Goal: Information Seeking & Learning: Learn about a topic

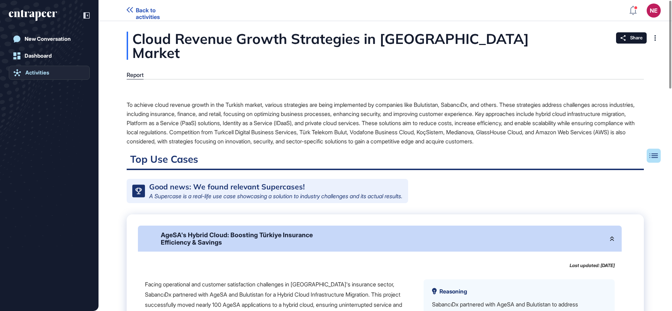
click at [48, 74] on div "Activities" at bounding box center [37, 73] width 24 height 6
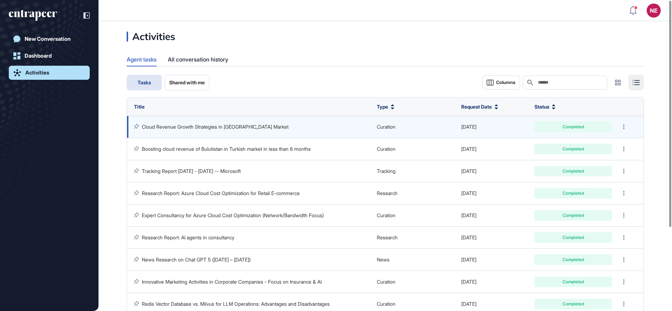
click at [208, 128] on link "Cloud Revenue Growth Strategies in [GEOGRAPHIC_DATA] Market" at bounding box center [215, 127] width 147 height 6
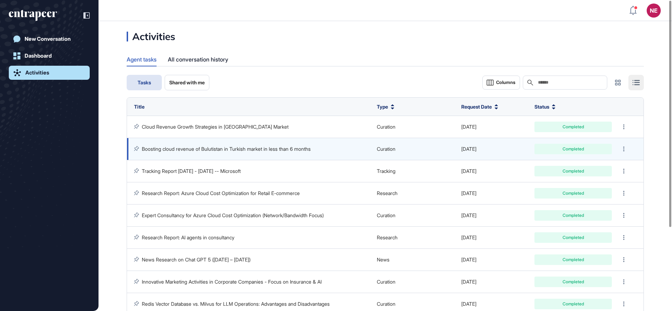
click at [203, 151] on link "Boosting cloud revenue of Bulutistan in Turkish market in less than 6 months" at bounding box center [226, 149] width 169 height 6
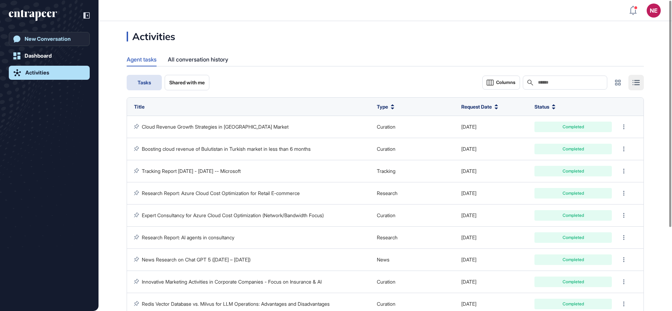
click at [52, 37] on div "New Conversation" at bounding box center [48, 39] width 46 height 6
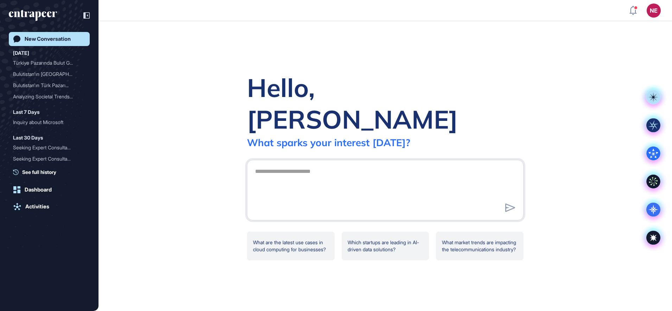
click at [654, 237] on icon at bounding box center [653, 238] width 6 height 6
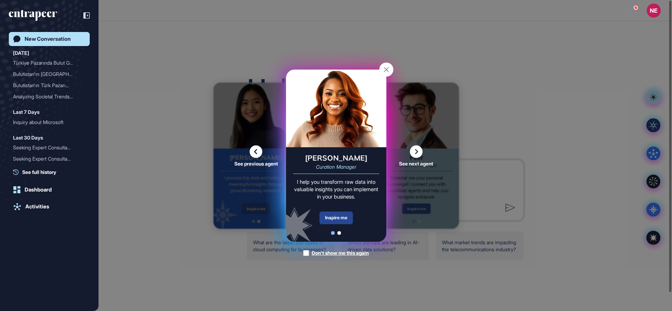
click at [329, 218] on div "Inspire me" at bounding box center [335, 218] width 33 height 13
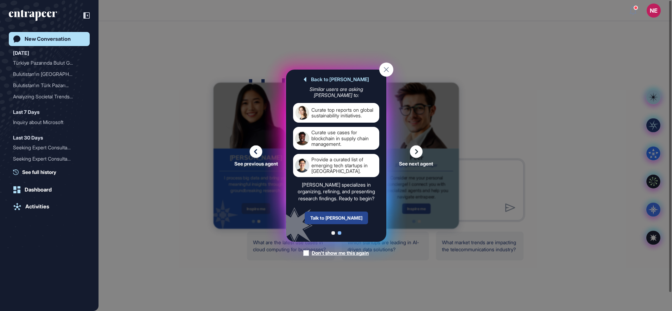
click at [343, 217] on div "Talk to [PERSON_NAME]" at bounding box center [335, 218] width 63 height 13
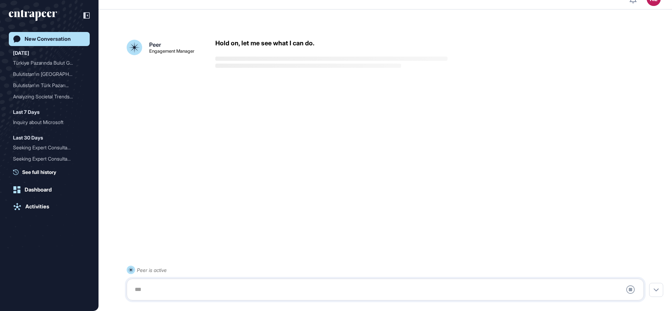
scroll to position [20, 0]
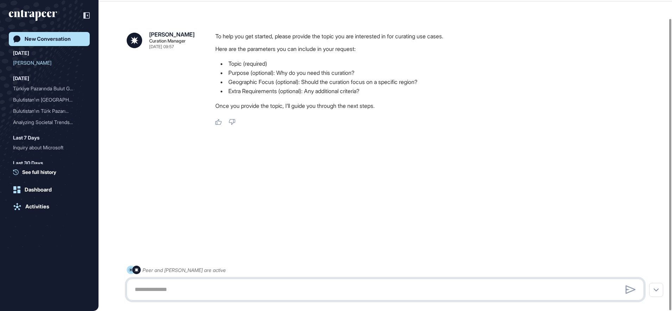
click at [172, 285] on textarea at bounding box center [384, 290] width 509 height 14
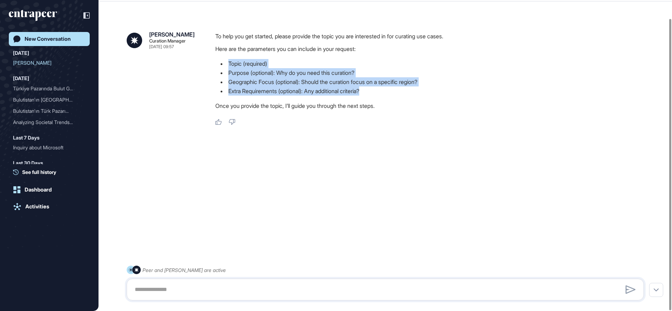
drag, startPoint x: 375, startPoint y: 89, endPoint x: 229, endPoint y: 60, distance: 148.4
click at [229, 60] on ul "Topic (required) Purpose (optional): Why do you need this curation? Geographic …" at bounding box center [432, 77] width 434 height 37
drag, startPoint x: 229, startPoint y: 60, endPoint x: 258, endPoint y: 68, distance: 30.5
click at [258, 68] on li "Topic (required)" at bounding box center [432, 63] width 434 height 9
copy ul "Topic (required) Purpose (optional): Why do you need this curation? Geographic …"
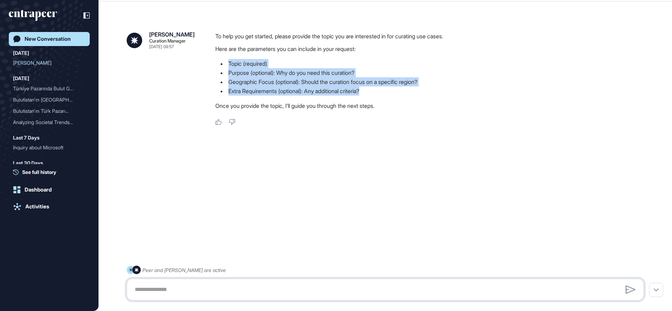
click at [219, 294] on textarea at bounding box center [384, 290] width 509 height 14
click at [215, 287] on textarea at bounding box center [384, 290] width 509 height 14
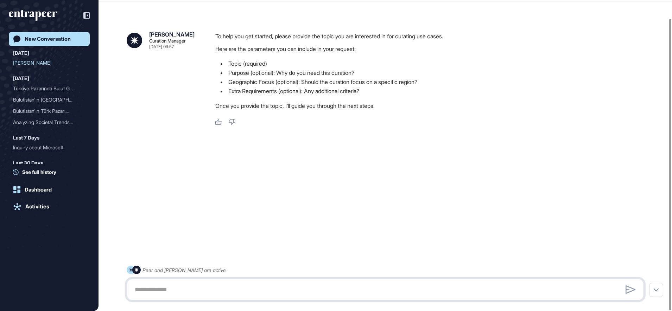
paste textarea "**********"
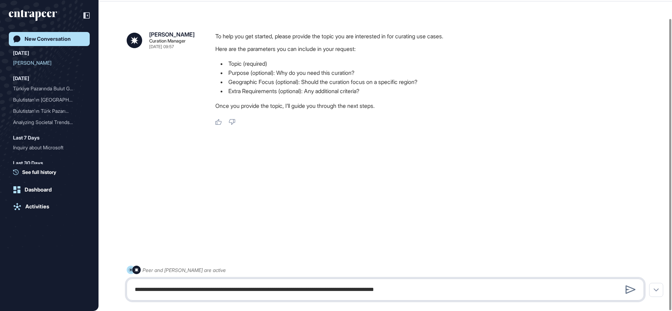
type textarea "**********"
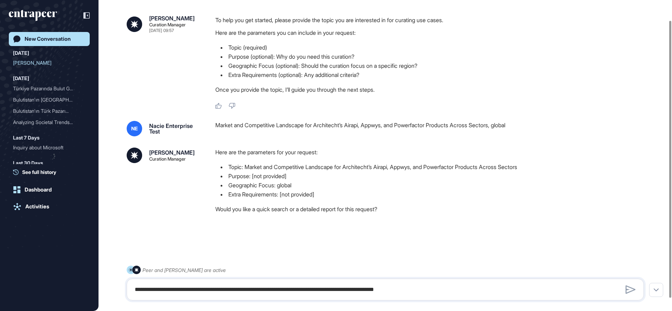
scroll to position [37, 0]
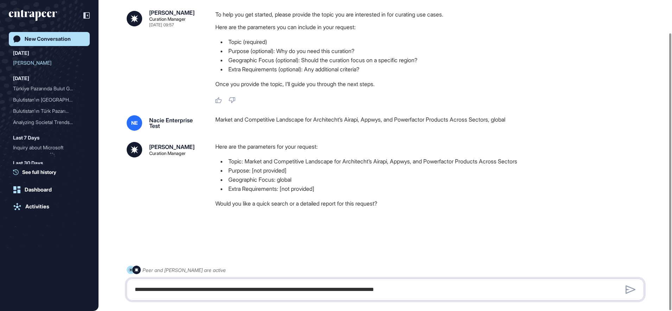
click at [167, 289] on textarea "**********" at bounding box center [384, 290] width 509 height 14
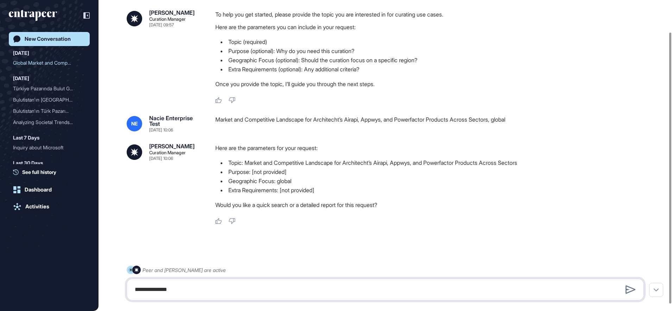
type textarea "**********"
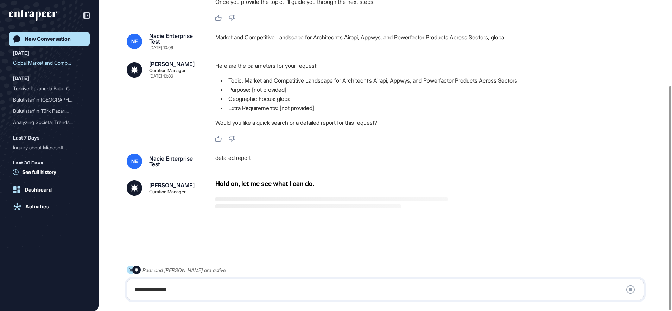
scroll to position [119, 0]
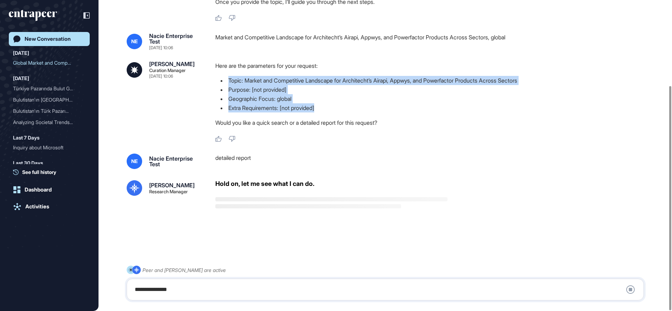
drag, startPoint x: 333, startPoint y: 107, endPoint x: 229, endPoint y: 81, distance: 107.0
click at [229, 81] on ul "Topic: Market and Competitive Landscape for Architecht’s Airapi, Appwys, and Po…" at bounding box center [432, 94] width 434 height 37
copy ul "Topic: Market and Competitive Landscape for Architecht’s Airapi, Appwys, and Po…"
click at [34, 38] on div "New Conversation" at bounding box center [48, 39] width 46 height 6
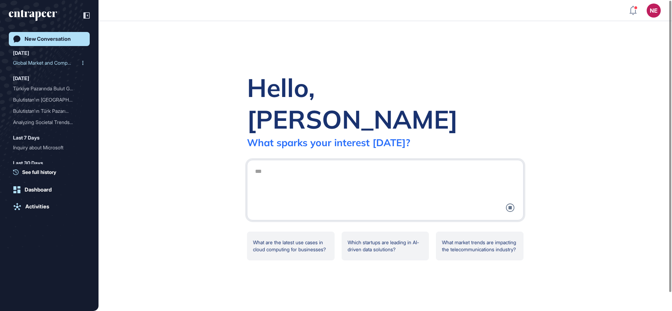
click at [41, 60] on div "Global Market and Competi..." at bounding box center [46, 62] width 67 height 11
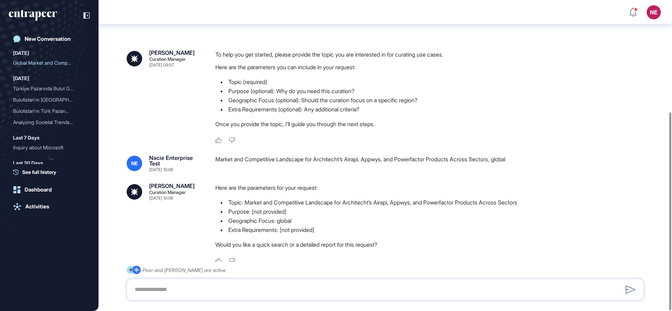
scroll to position [177, 0]
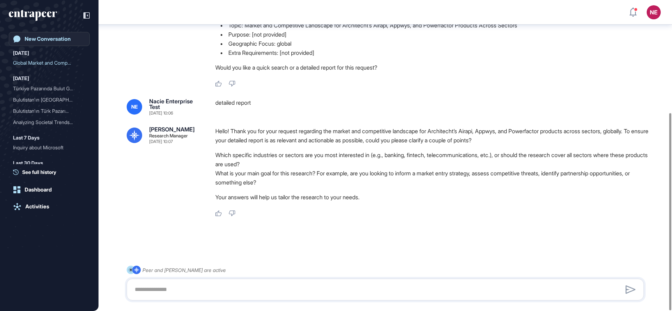
click at [43, 37] on div "New Conversation" at bounding box center [48, 39] width 46 height 6
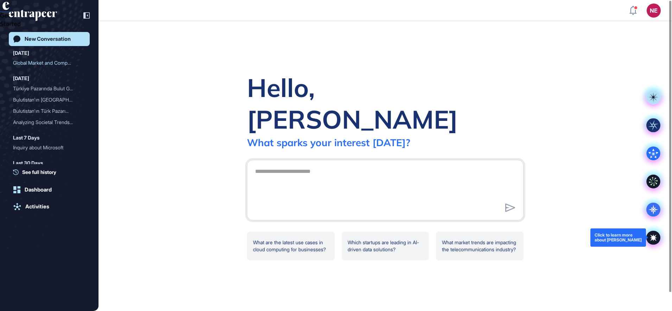
click at [653, 241] on icon at bounding box center [653, 238] width 14 height 14
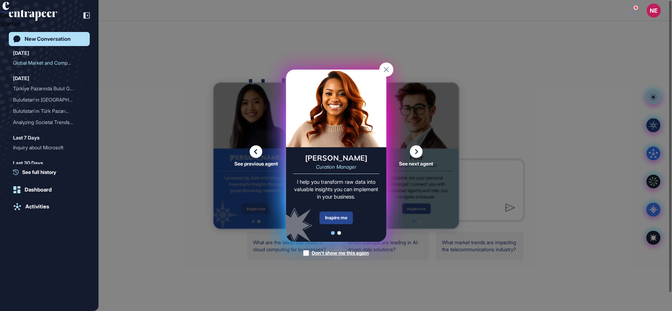
click at [339, 217] on div "Inspire me" at bounding box center [335, 218] width 33 height 13
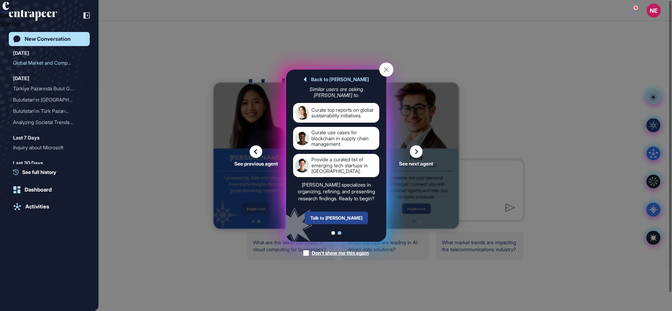
click at [339, 217] on div "Talk to [PERSON_NAME]" at bounding box center [335, 218] width 63 height 13
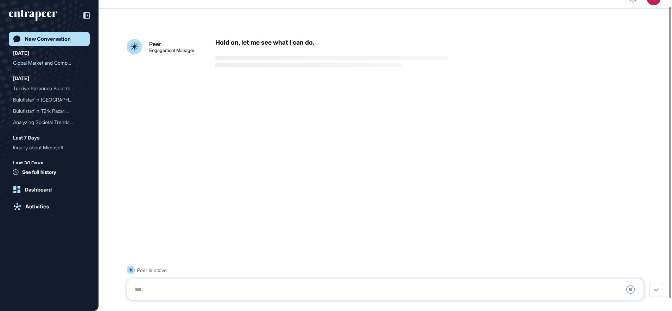
scroll to position [20, 0]
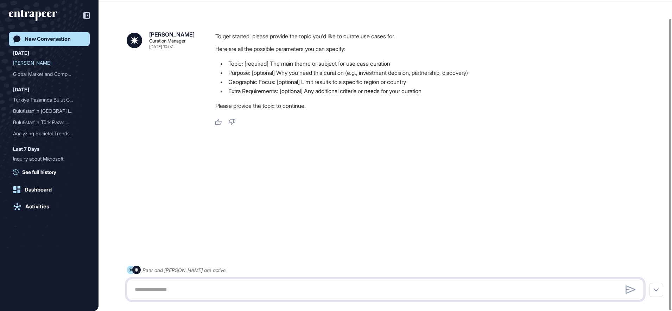
click at [208, 294] on textarea at bounding box center [384, 290] width 509 height 14
paste textarea "**********"
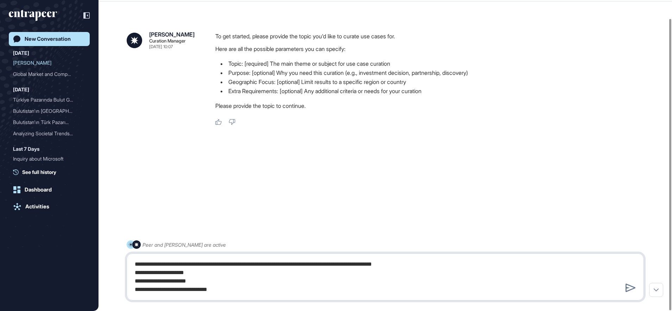
type textarea "**********"
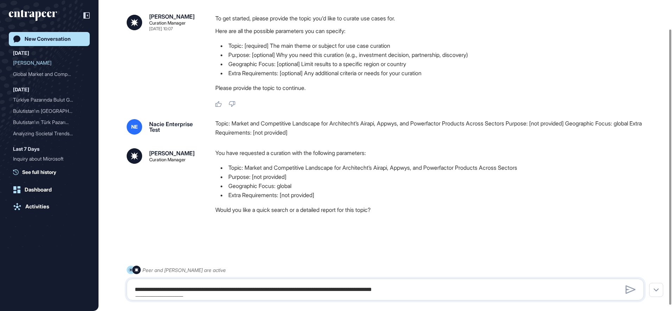
scroll to position [39, 0]
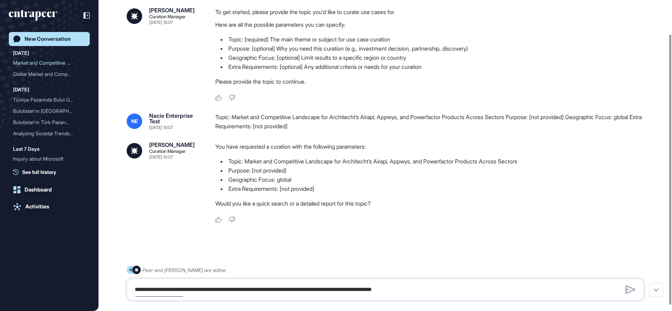
click at [201, 281] on div "**********" at bounding box center [385, 290] width 517 height 22
click at [192, 287] on textarea "**********" at bounding box center [384, 290] width 509 height 14
type textarea "**********"
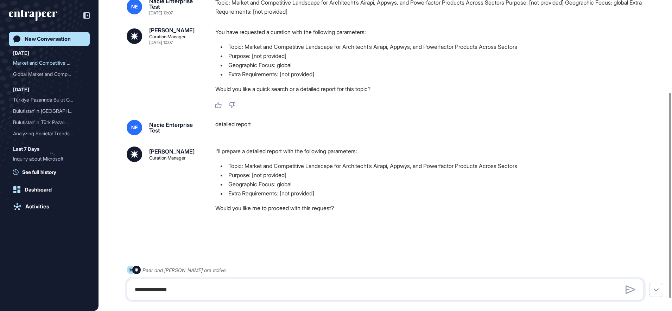
scroll to position [158, 0]
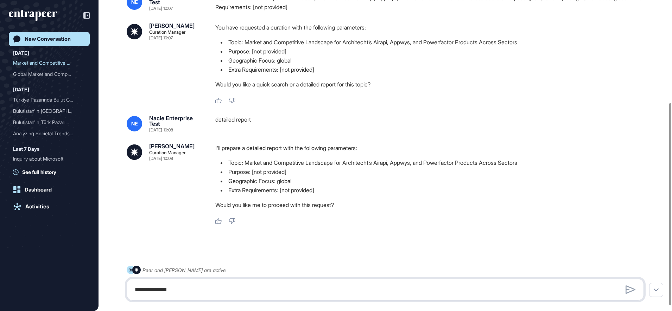
click at [203, 288] on textarea "**********" at bounding box center [384, 290] width 509 height 14
type textarea "***"
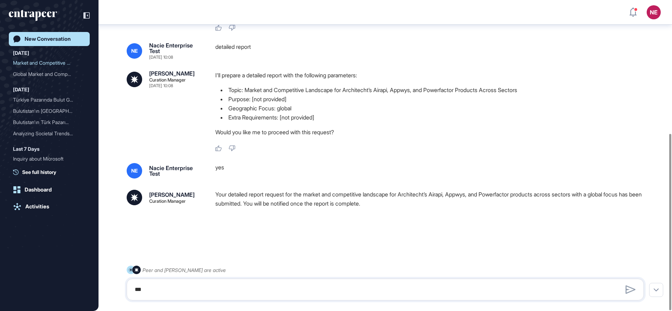
scroll to position [241, 0]
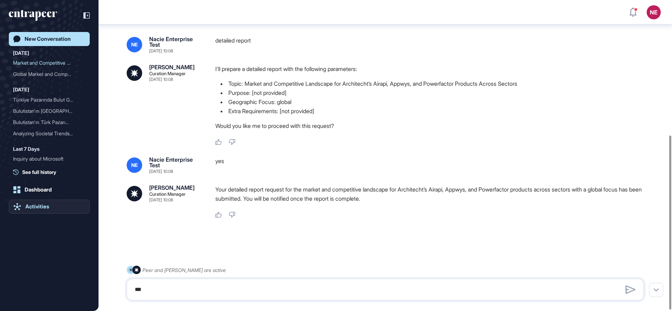
click at [55, 204] on link "Activities" at bounding box center [49, 207] width 81 height 14
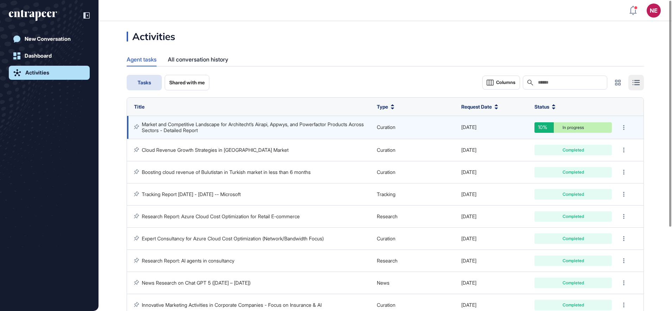
click at [209, 131] on link "Market and Competitive Landscape for Architecht’s Airapi, Appwys, and Powerfact…" at bounding box center [253, 127] width 223 height 12
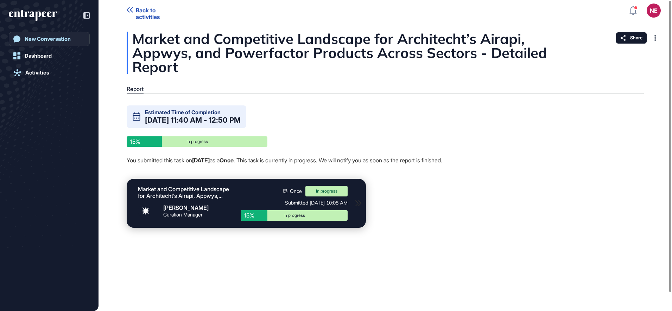
click at [40, 34] on link "New Conversation" at bounding box center [49, 39] width 81 height 14
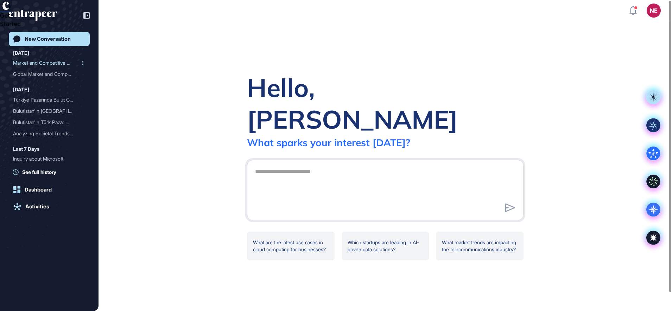
click at [45, 58] on div "Market and Competitive La..." at bounding box center [46, 62] width 67 height 11
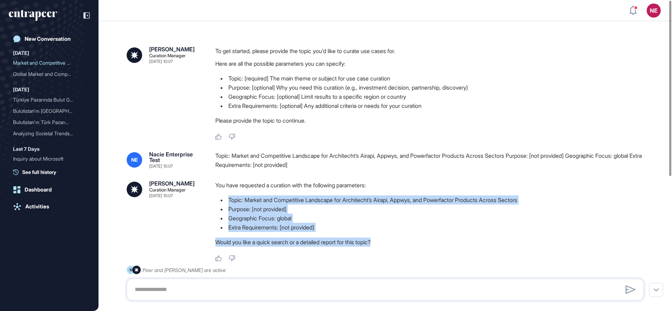
drag, startPoint x: 384, startPoint y: 244, endPoint x: 227, endPoint y: 202, distance: 162.6
click at [227, 202] on div "You have requested a curation with the following parameters: Topic: Market and …" at bounding box center [432, 216] width 434 height 70
drag, startPoint x: 227, startPoint y: 202, endPoint x: 322, endPoint y: 221, distance: 96.4
click at [322, 221] on li "Geographic Focus: global" at bounding box center [432, 218] width 434 height 9
click at [324, 228] on li "Extra Requirements: [not provided]" at bounding box center [432, 227] width 434 height 9
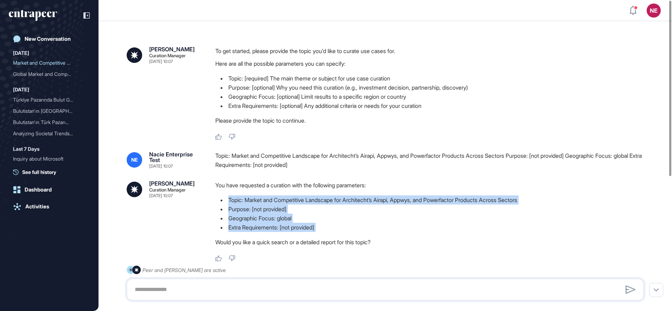
drag, startPoint x: 325, startPoint y: 228, endPoint x: 219, endPoint y: 203, distance: 108.8
click at [219, 203] on ul "Topic: Market and Competitive Landscape for Architecht’s Airapi, Appwys, and Po…" at bounding box center [432, 214] width 434 height 37
click at [51, 101] on div "Türkiye Pazarında Bulut G..." at bounding box center [46, 99] width 67 height 11
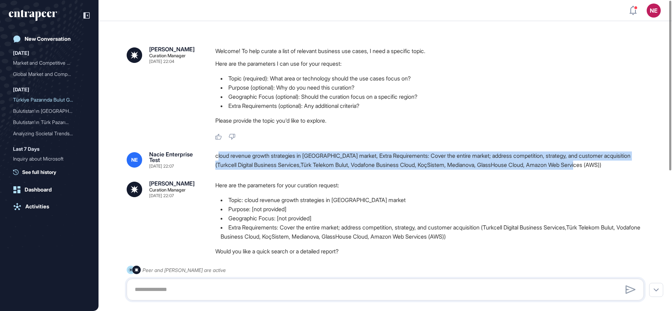
drag, startPoint x: 217, startPoint y: 154, endPoint x: 603, endPoint y: 161, distance: 386.2
click at [603, 161] on div "cloud revenue growth strategies in [GEOGRAPHIC_DATA] market, Extra Requirements…" at bounding box center [432, 161] width 434 height 18
copy div "loud revenue growth strategies in [GEOGRAPHIC_DATA] market, Extra Requirements:…"
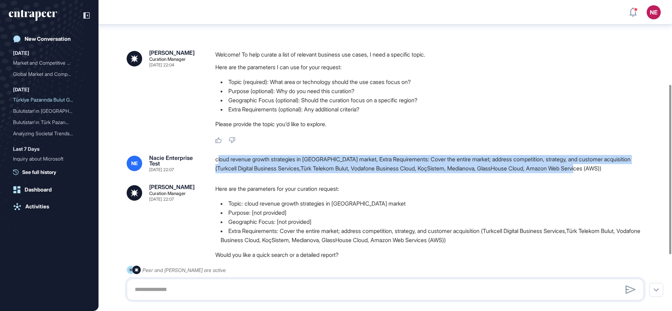
scroll to position [260, 0]
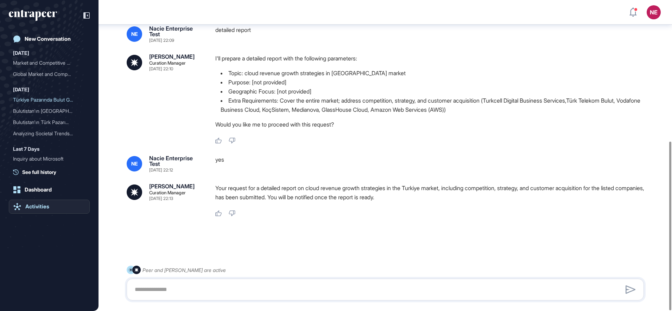
click at [36, 207] on div "Activities" at bounding box center [37, 207] width 24 height 6
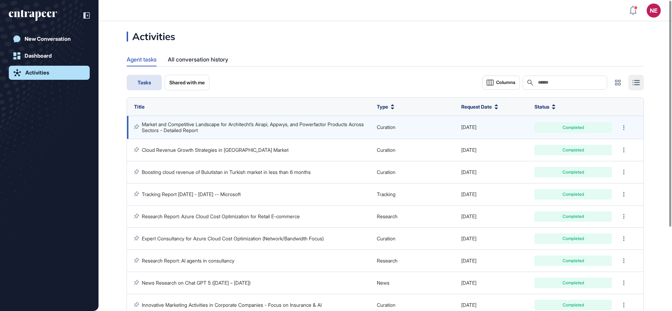
click at [240, 123] on link "Market and Competitive Landscape for Architecht’s Airapi, Appwys, and Powerfact…" at bounding box center [253, 127] width 223 height 12
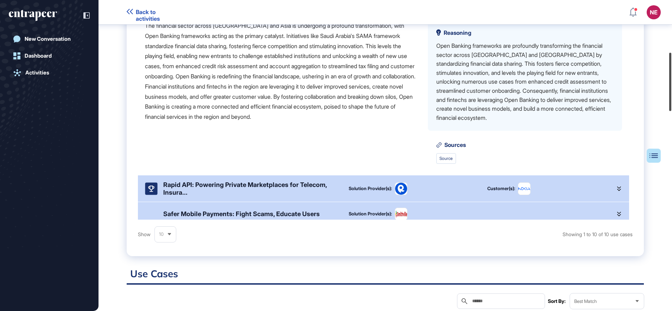
scroll to position [271, 0]
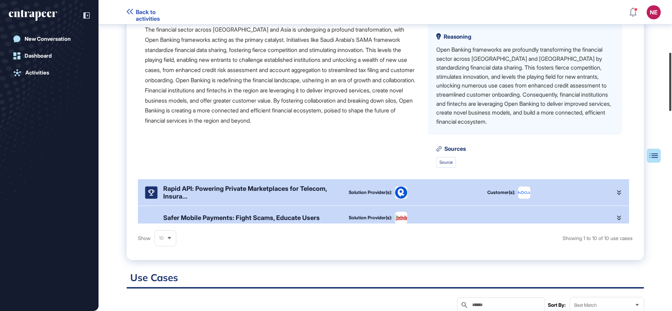
drag, startPoint x: 671, startPoint y: 32, endPoint x: 671, endPoint y: 88, distance: 56.3
click at [671, 82] on html "Back to activities NE Dashboard Profile My Content Request More Data New Conver…" at bounding box center [336, 155] width 672 height 311
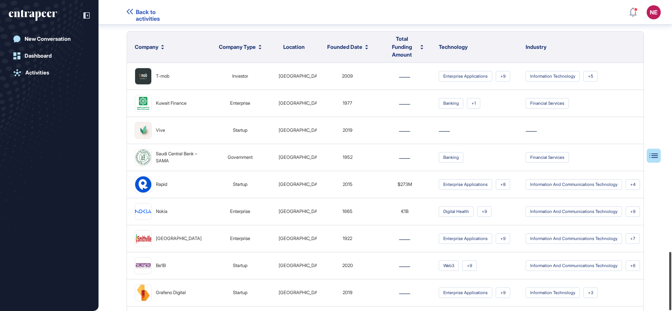
scroll to position [1345, 0]
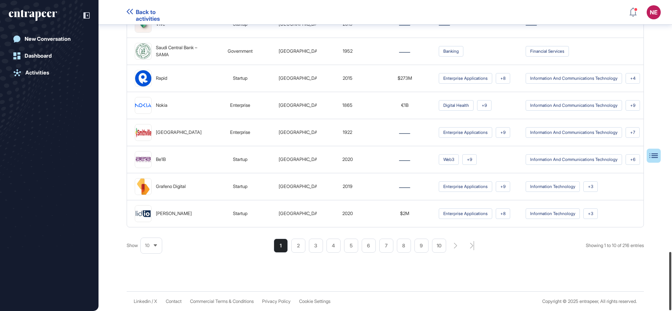
drag, startPoint x: 673, startPoint y: 85, endPoint x: 671, endPoint y: 318, distance: 232.5
click at [671, 311] on html "Back to activities NE Dashboard Profile My Content Request More Data New Conver…" at bounding box center [336, 155] width 672 height 311
click at [34, 80] on div "New Conversation Dashboard Activities" at bounding box center [49, 163] width 81 height 262
click at [36, 76] on link "Activities" at bounding box center [49, 73] width 81 height 14
